Goal: Task Accomplishment & Management: Use online tool/utility

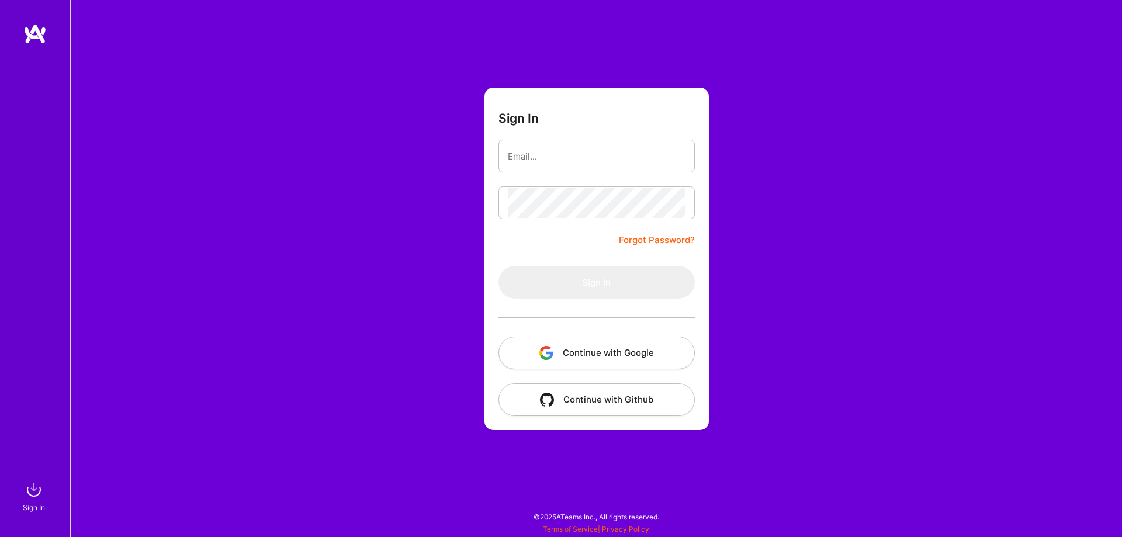
click at [599, 358] on button "Continue with Google" at bounding box center [597, 353] width 196 height 33
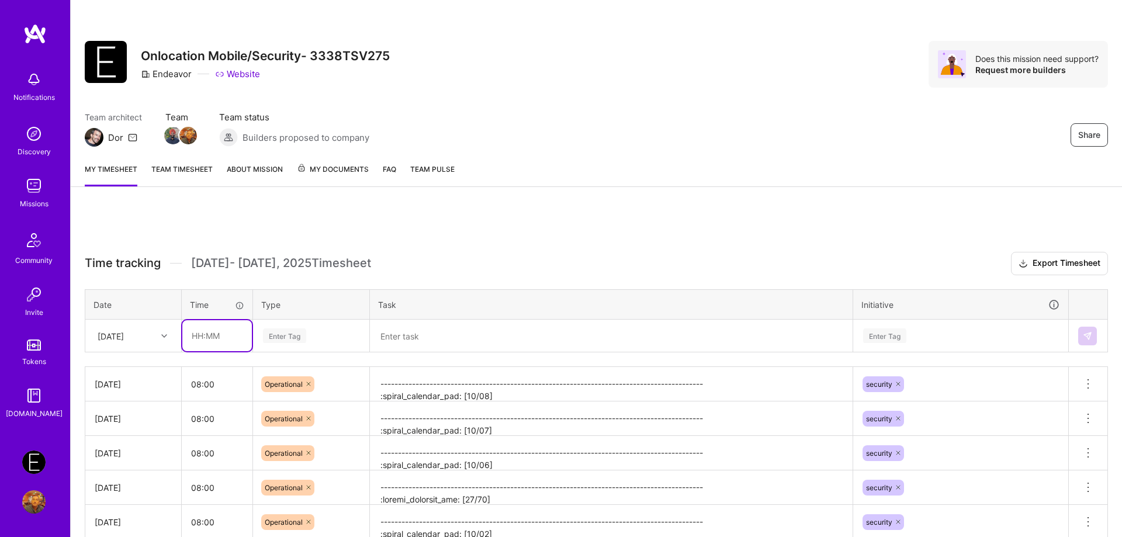
click at [218, 334] on input "text" at bounding box center [217, 335] width 70 height 31
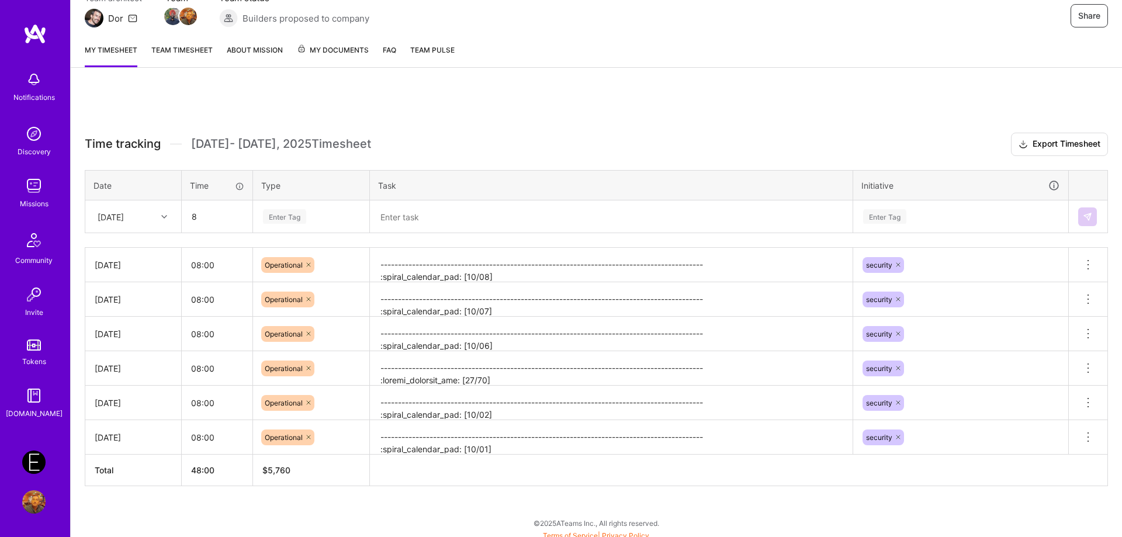
type input "08:00"
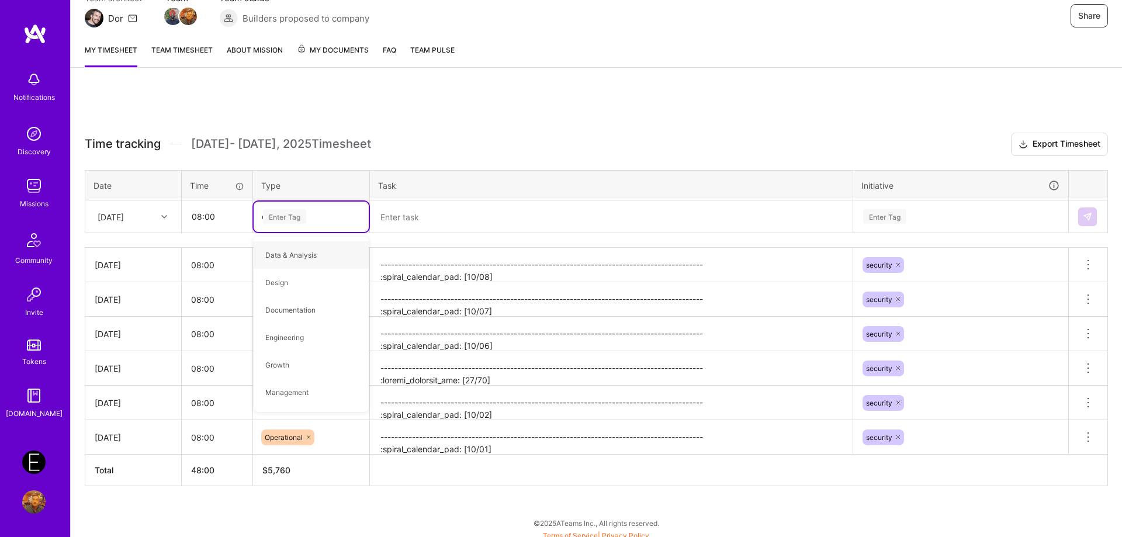
type input "op"
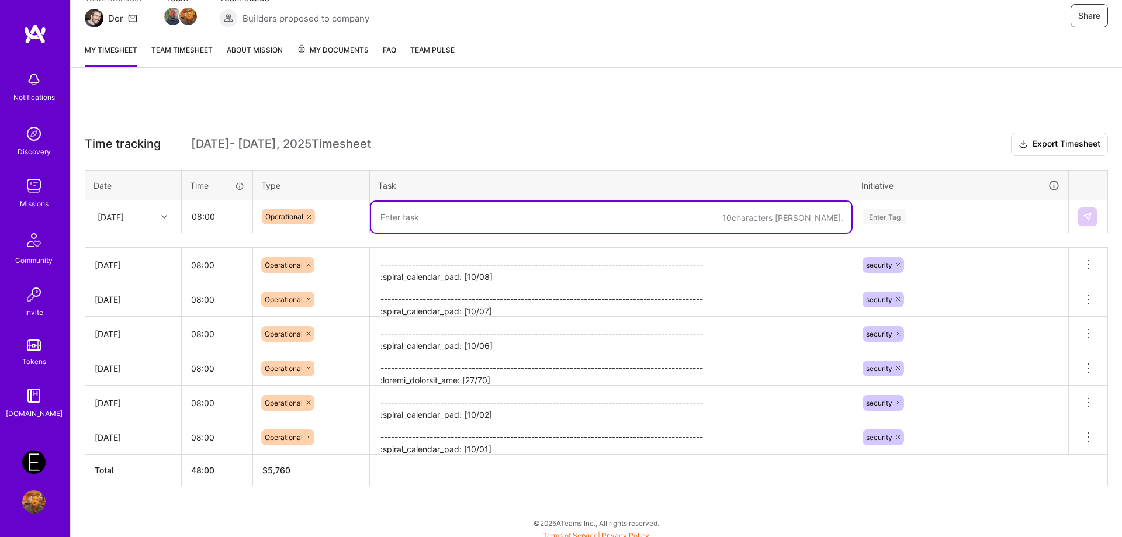
paste textarea "-------------------------------------------------------------------------------…"
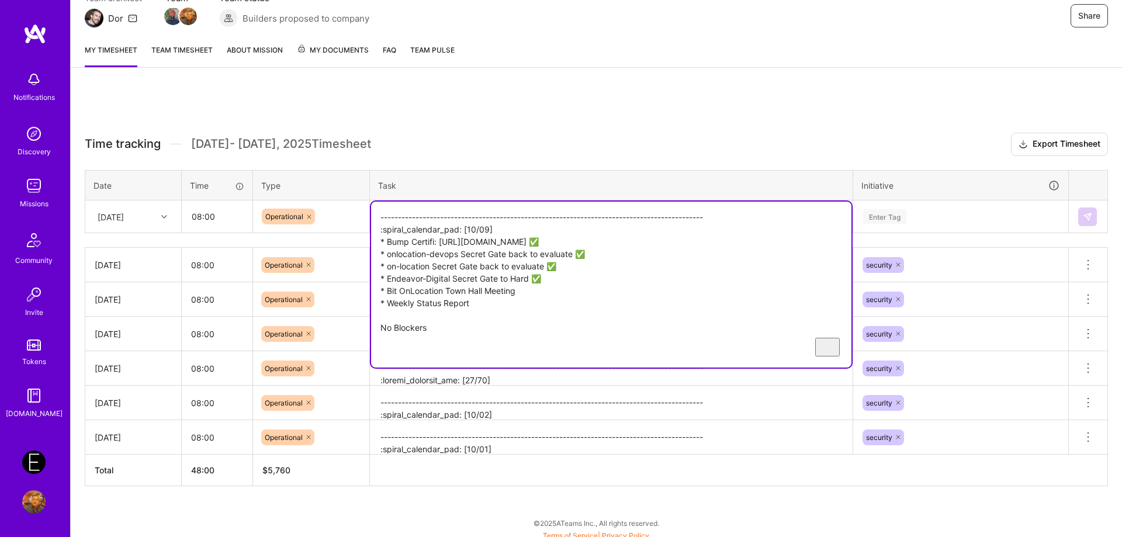
type textarea "-------------------------------------------------------------------------------…"
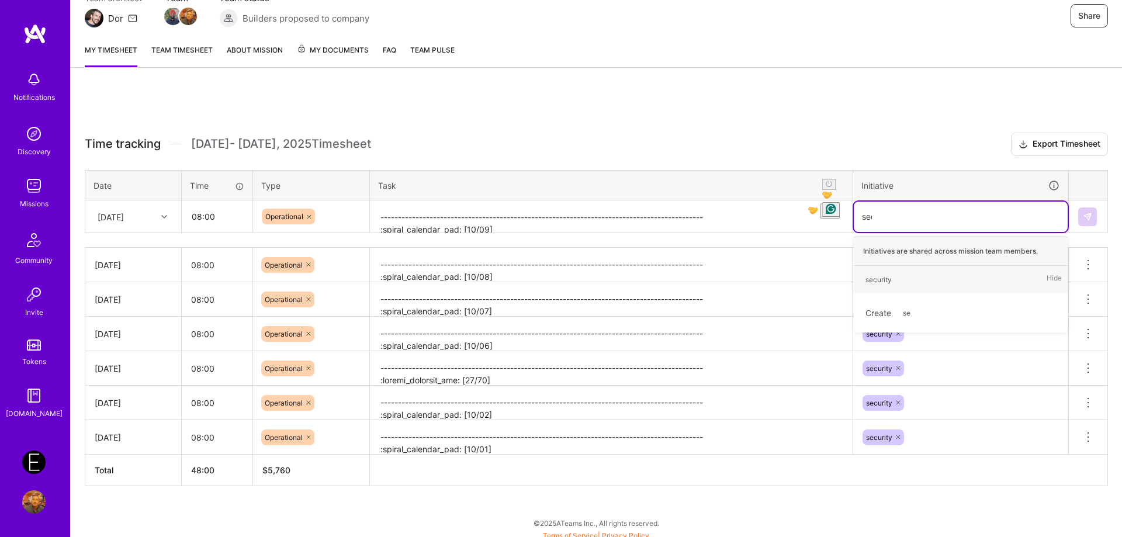
type input "secu"
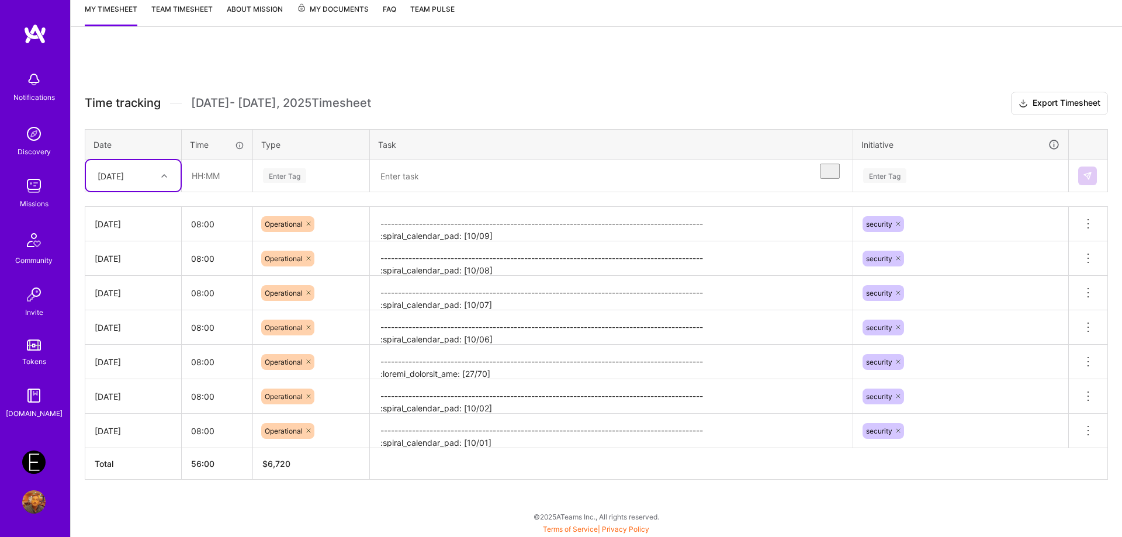
scroll to position [0, 0]
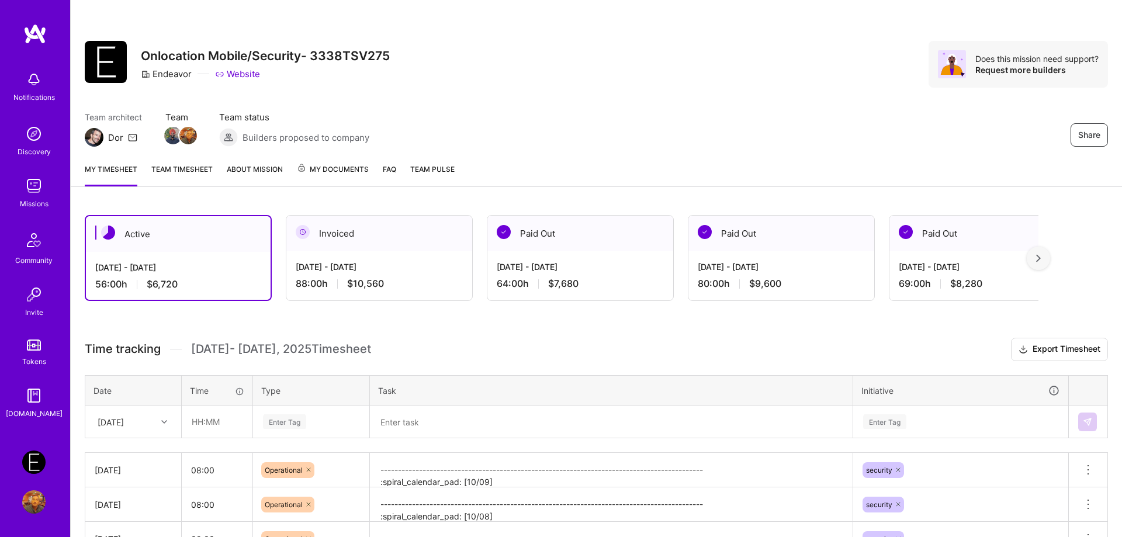
scroll to position [119, 0]
